Goal: Find specific page/section: Find specific page/section

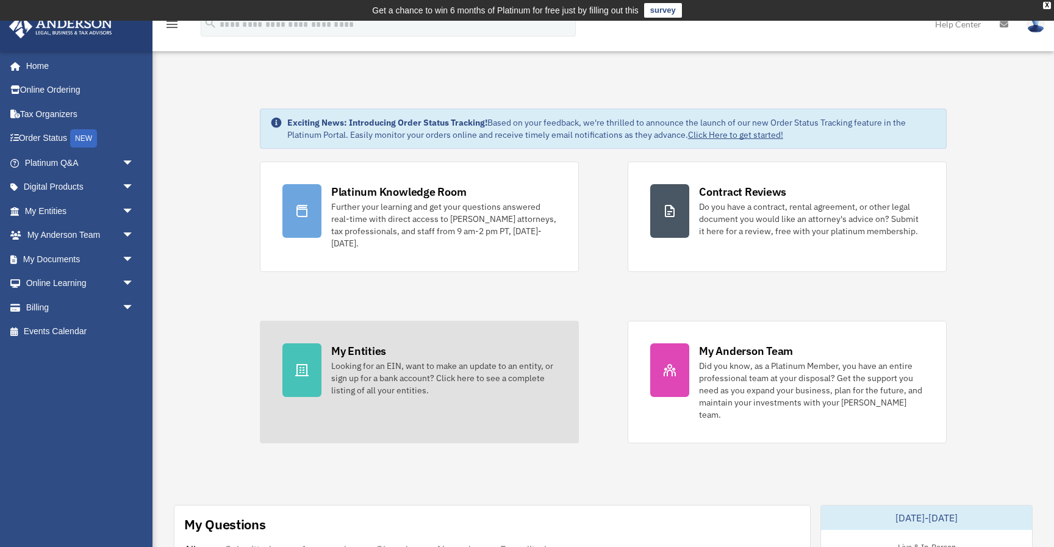
click at [369, 371] on div "Looking for an EIN, want to make an update to an entity, or sign up for a bank …" at bounding box center [443, 378] width 225 height 37
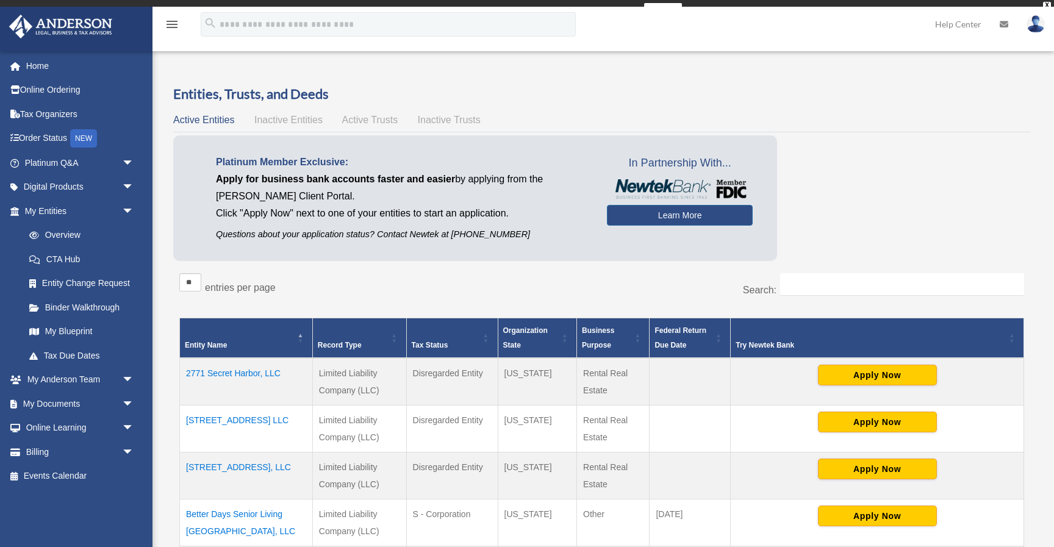
scroll to position [16, 0]
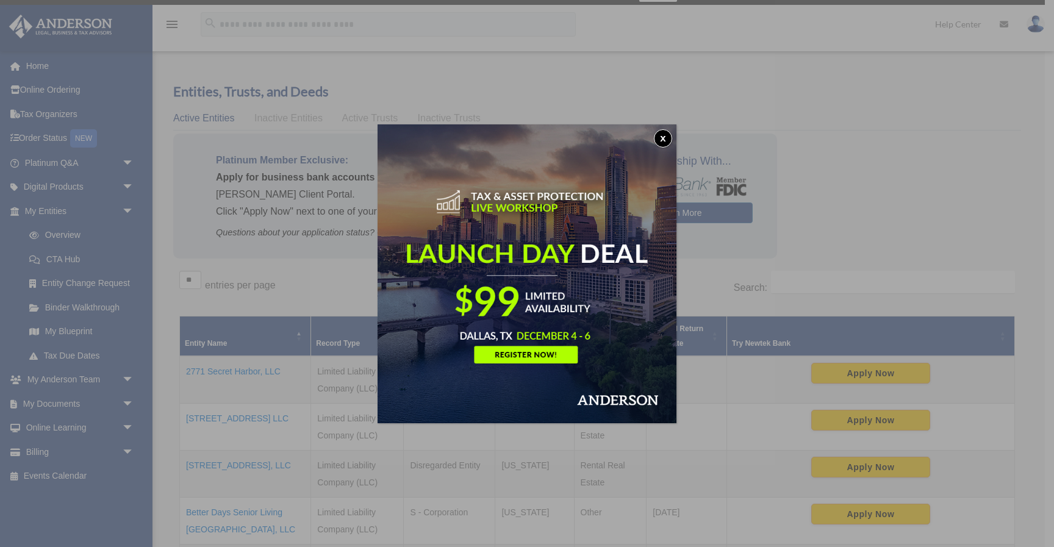
click at [668, 137] on button "x" at bounding box center [663, 138] width 18 height 18
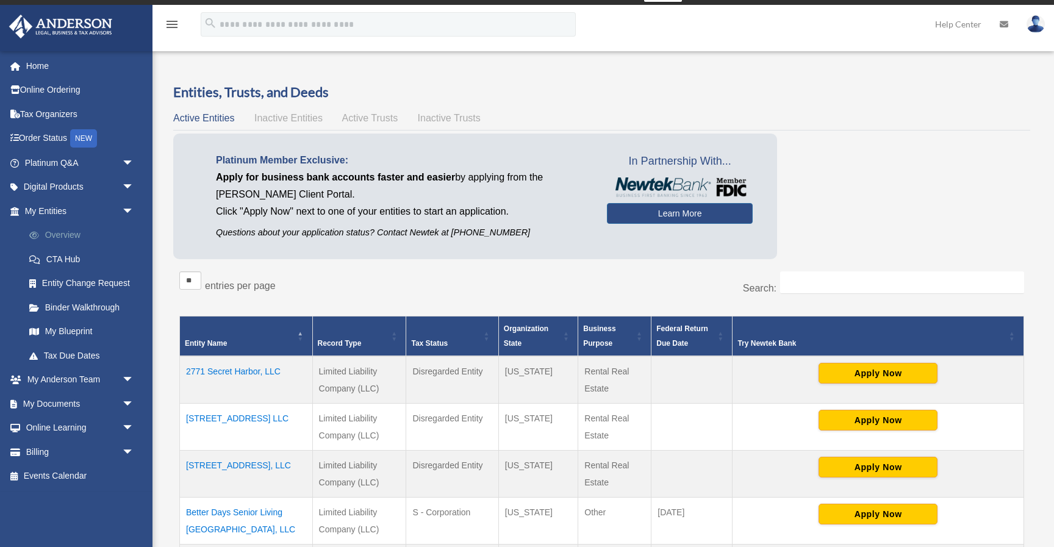
click at [50, 231] on link "Overview" at bounding box center [84, 235] width 135 height 24
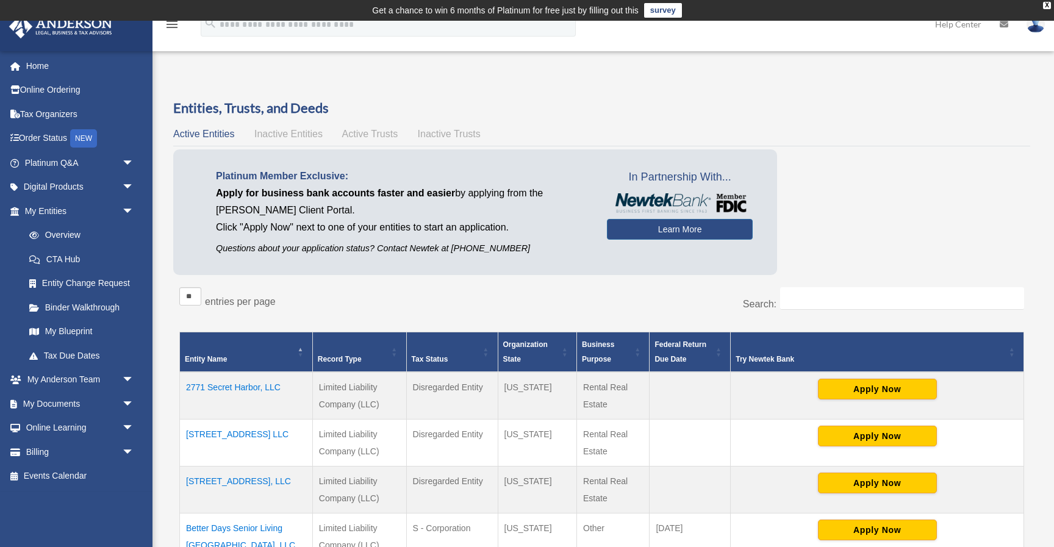
click at [380, 139] on span "Active Trusts" at bounding box center [370, 134] width 56 height 10
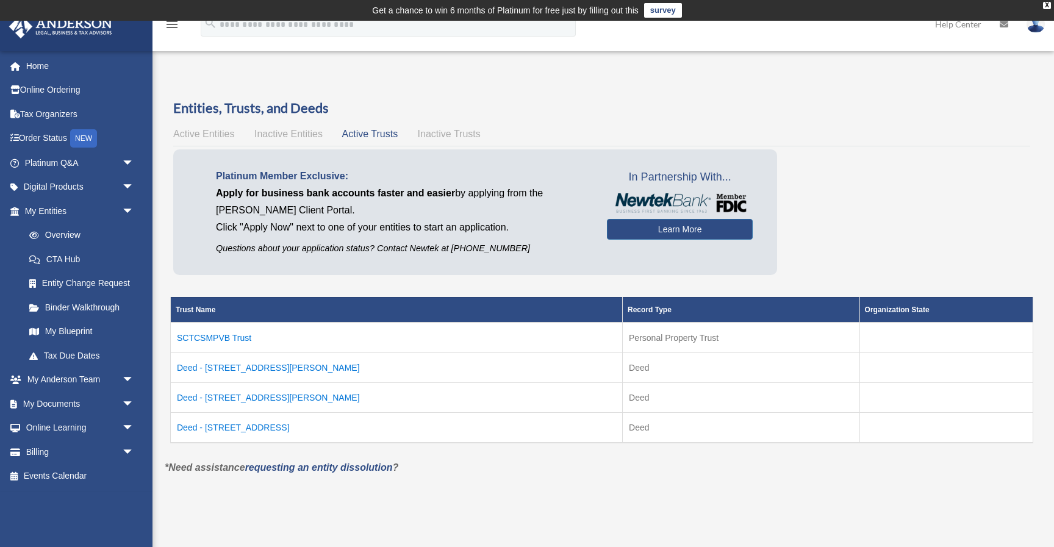
click at [439, 134] on span "Inactive Trusts" at bounding box center [449, 134] width 63 height 10
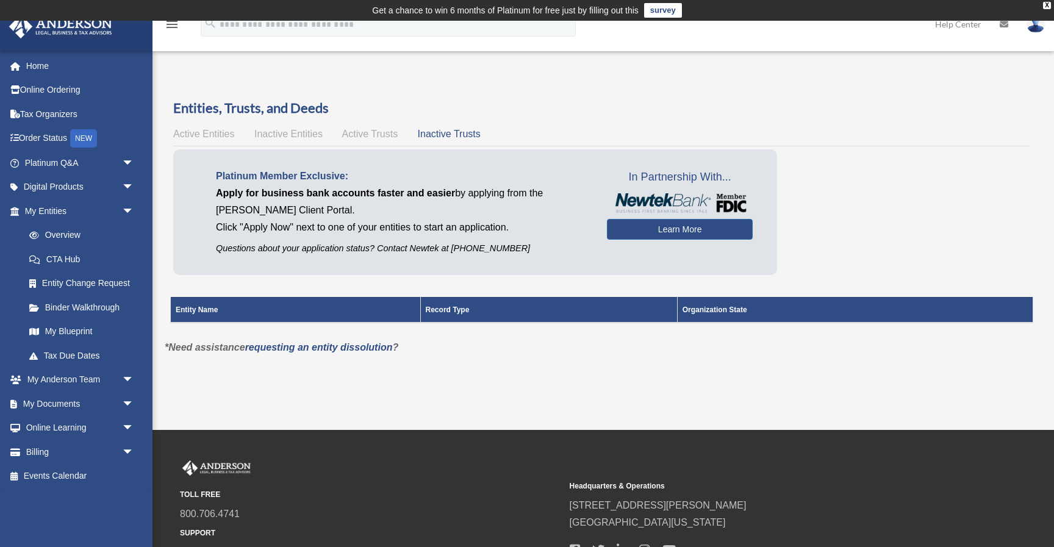
click at [376, 134] on span "Active Trusts" at bounding box center [370, 134] width 56 height 10
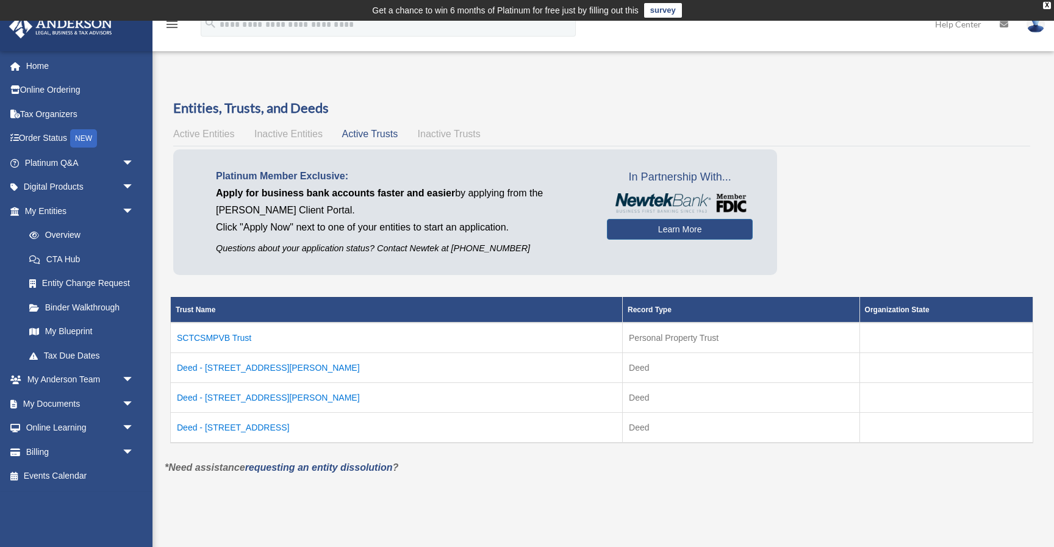
click at [224, 139] on span "Active Entities" at bounding box center [203, 134] width 61 height 10
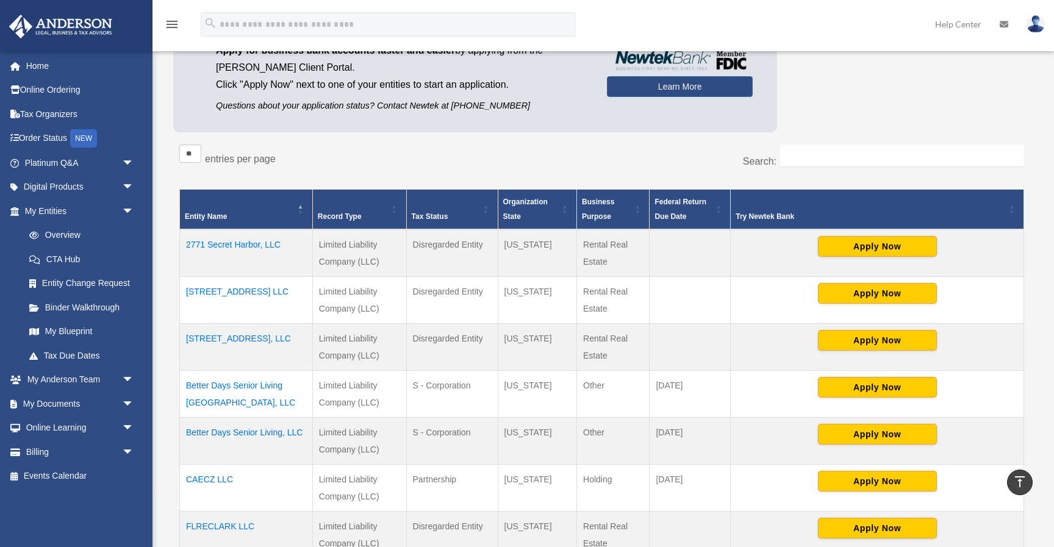
scroll to position [90, 0]
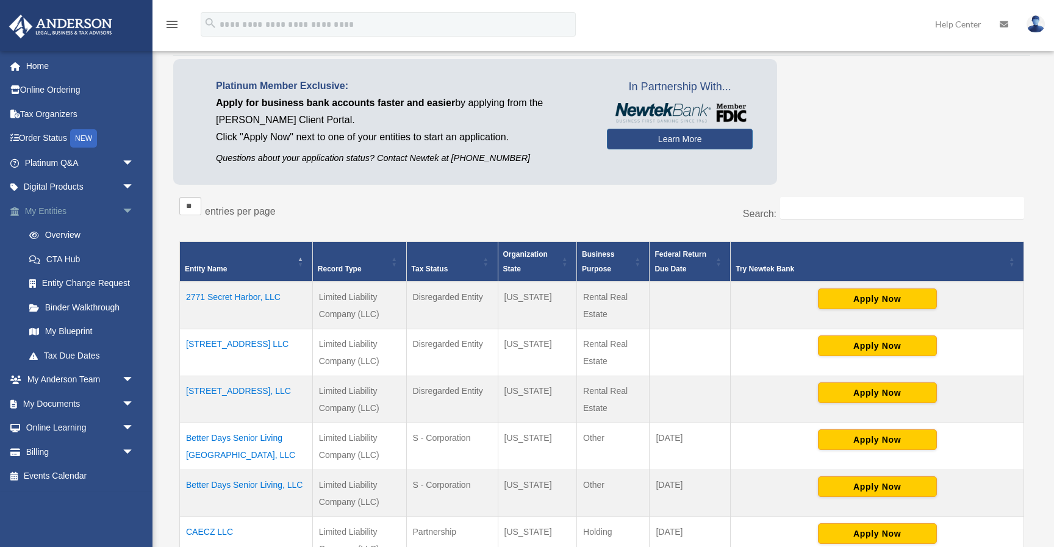
click at [54, 217] on link "My Entities arrow_drop_down" at bounding box center [81, 211] width 144 height 24
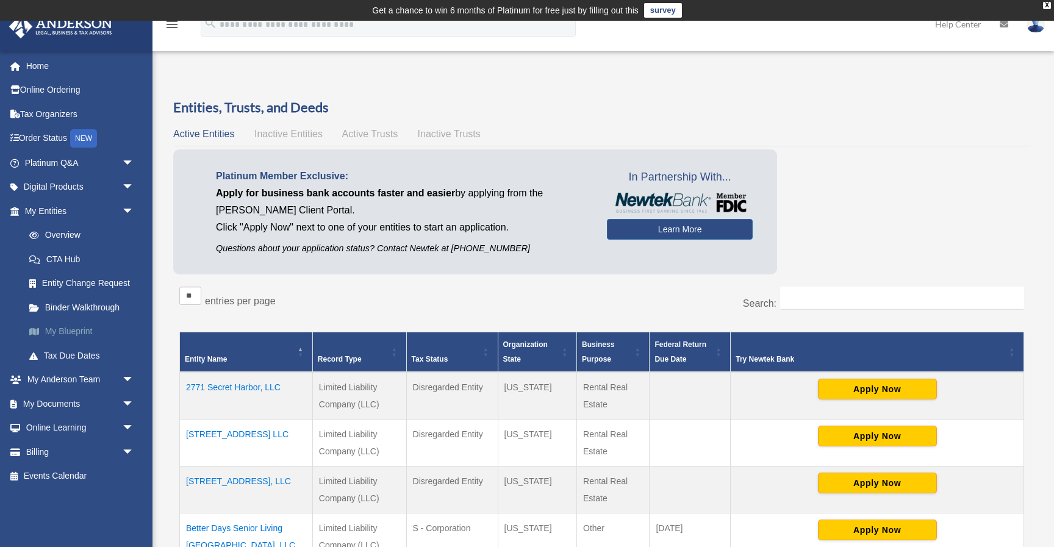
click at [59, 333] on link "My Blueprint" at bounding box center [84, 332] width 135 height 24
